Goal: Complete application form: Complete application form

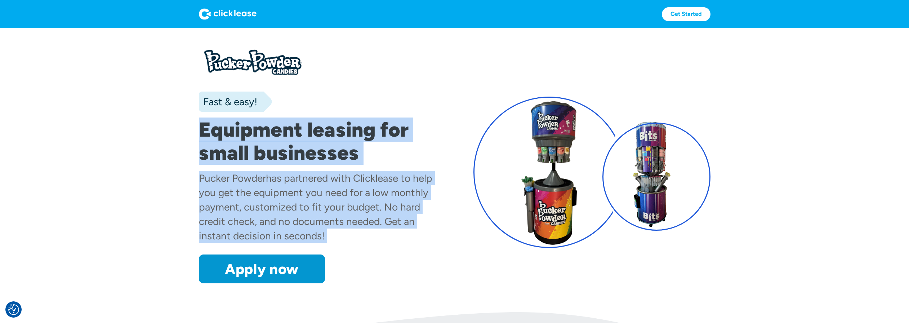
drag, startPoint x: 198, startPoint y: 125, endPoint x: 370, endPoint y: 246, distance: 209.6
click at [370, 246] on section "Fast & easy! Equipment leasing for small businesses Pucker Powder has partnered…" at bounding box center [454, 170] width 909 height 284
click at [333, 208] on div "has partnered with Clicklease to help you get the equipment you need for a low …" at bounding box center [316, 207] width 234 height 70
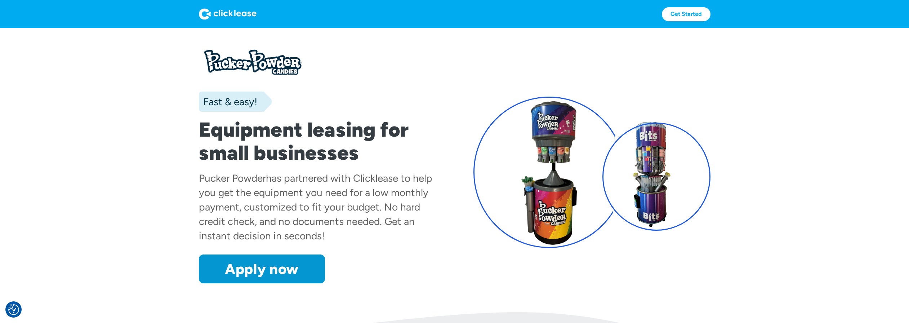
drag, startPoint x: 203, startPoint y: 118, endPoint x: 390, endPoint y: 239, distance: 222.8
click at [390, 239] on div "Fast & easy! Equipment leasing for small businesses Pucker Powder has partnered…" at bounding box center [317, 163] width 237 height 241
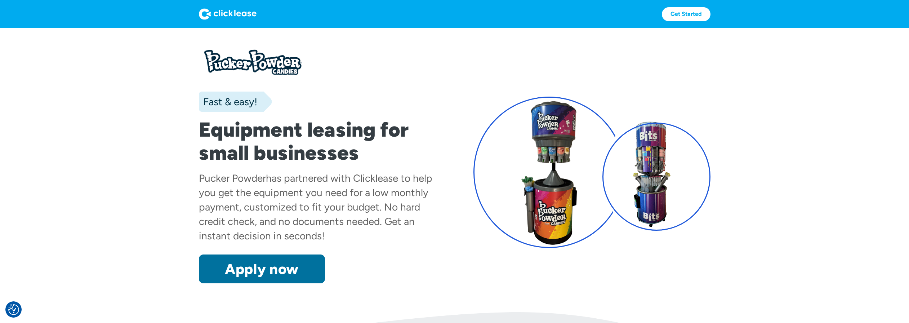
click at [268, 268] on link "Apply now" at bounding box center [262, 268] width 126 height 29
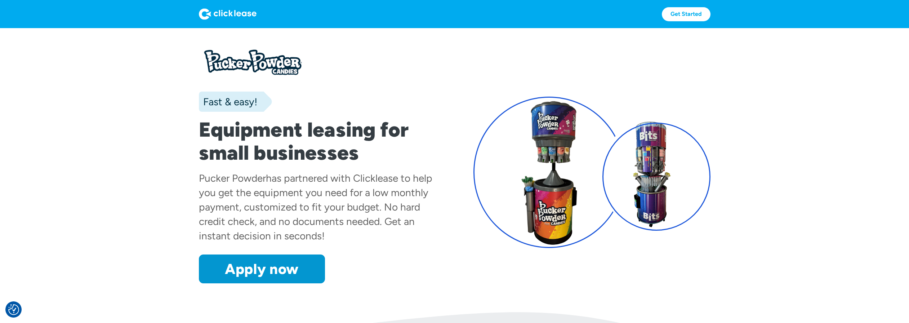
drag, startPoint x: 328, startPoint y: 237, endPoint x: 204, endPoint y: 108, distance: 178.5
click at [204, 108] on div "Fast & easy! Equipment leasing for small businesses Pucker Powder has partnered…" at bounding box center [317, 163] width 237 height 241
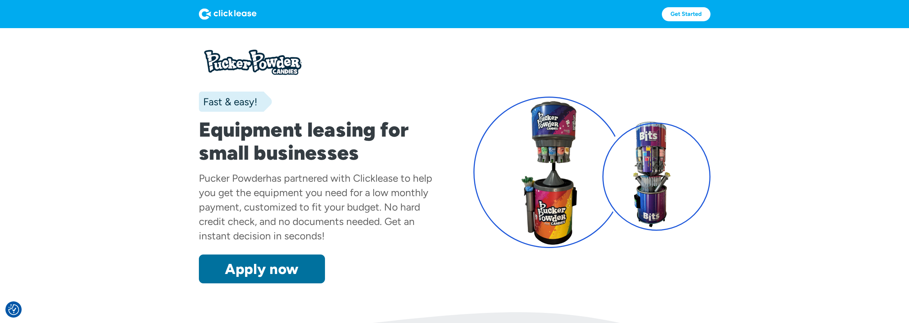
click at [294, 270] on link "Apply now" at bounding box center [262, 268] width 126 height 29
click at [292, 272] on link "Apply now" at bounding box center [262, 268] width 126 height 29
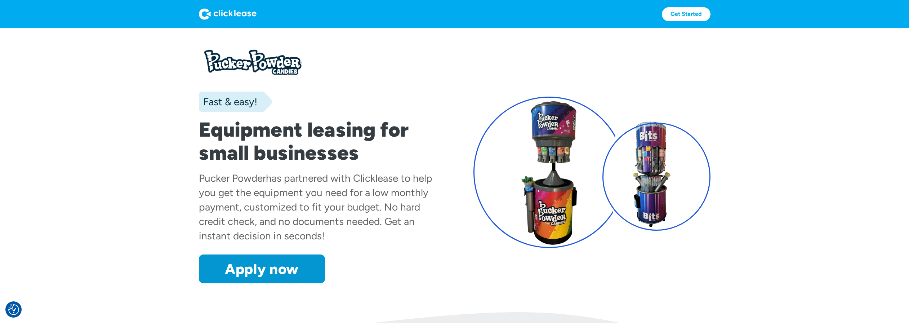
drag, startPoint x: 202, startPoint y: 132, endPoint x: 396, endPoint y: 229, distance: 217.3
click at [396, 229] on div "Fast & easy! Equipment leasing for small businesses Pucker Powder has partnered…" at bounding box center [317, 163] width 237 height 241
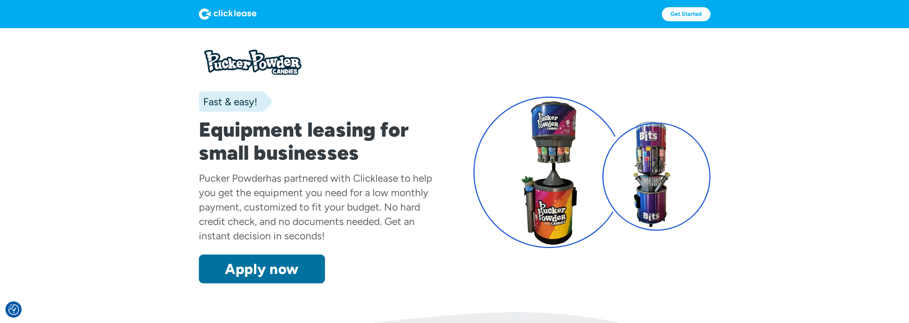
click at [273, 260] on link "Apply now" at bounding box center [262, 268] width 126 height 29
click at [298, 275] on link "Apply now" at bounding box center [262, 268] width 126 height 29
